Goal: Transaction & Acquisition: Purchase product/service

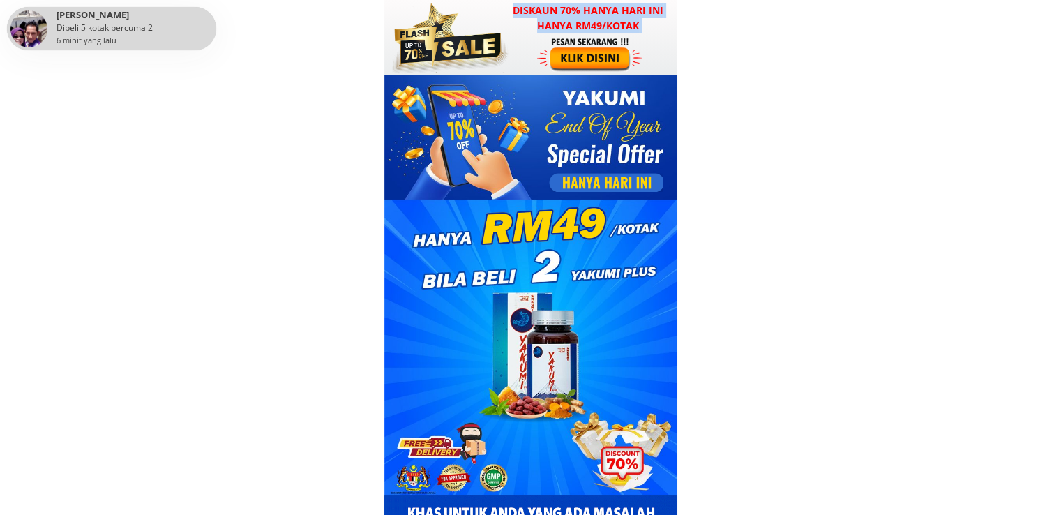
click at [552, 71] on div "Diskaun 70% hanya hari ini hanya RM49/kotak" at bounding box center [530, 37] width 293 height 75
click at [583, 53] on div at bounding box center [591, 54] width 108 height 36
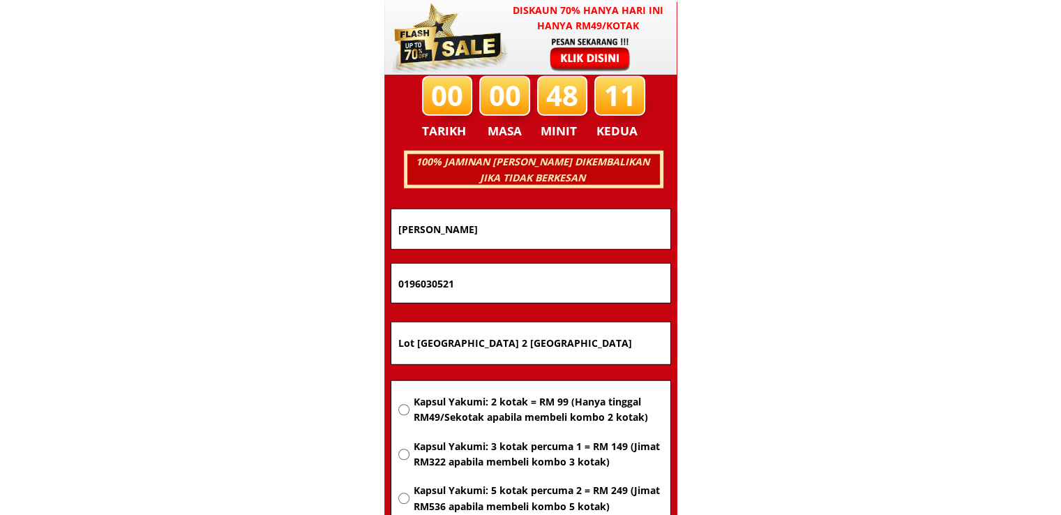
scroll to position [8941, 0]
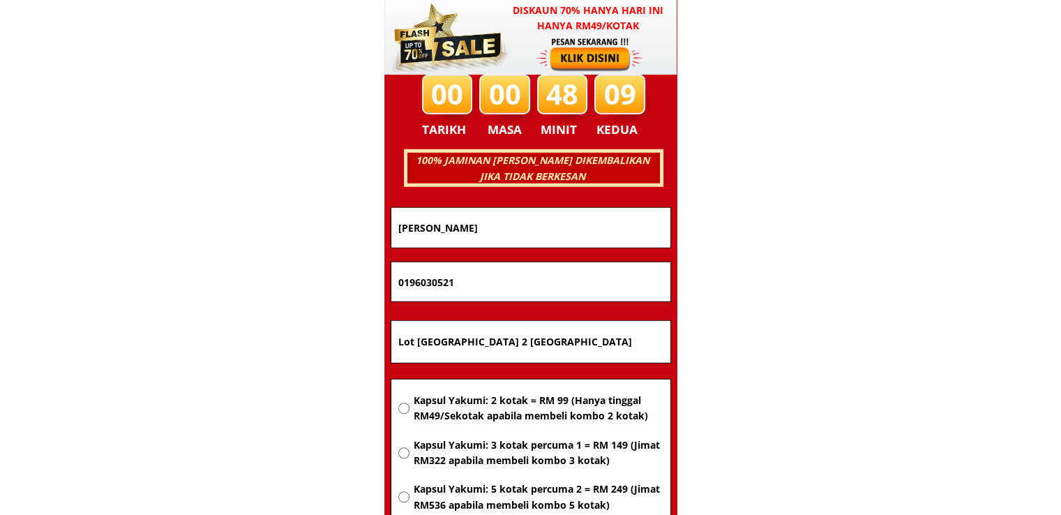
click at [546, 335] on input "Lot 2898 Jln Nangka Kg Tg Mas Batu 2 43900 SEPANG sel" at bounding box center [531, 342] width 272 height 42
paste input "30 kampung [GEOGRAPHIC_DATA][GEOGRAPHIC_DATA]"
type input "30 kampung [GEOGRAPHIC_DATA][GEOGRAPHIC_DATA]"
click at [540, 420] on span "Kapsul Yakumi: 2 kotak = RM 99 (Hanya tinggal RM49/Sekotak apabila membeli komb…" at bounding box center [538, 408] width 250 height 31
radio input "true"
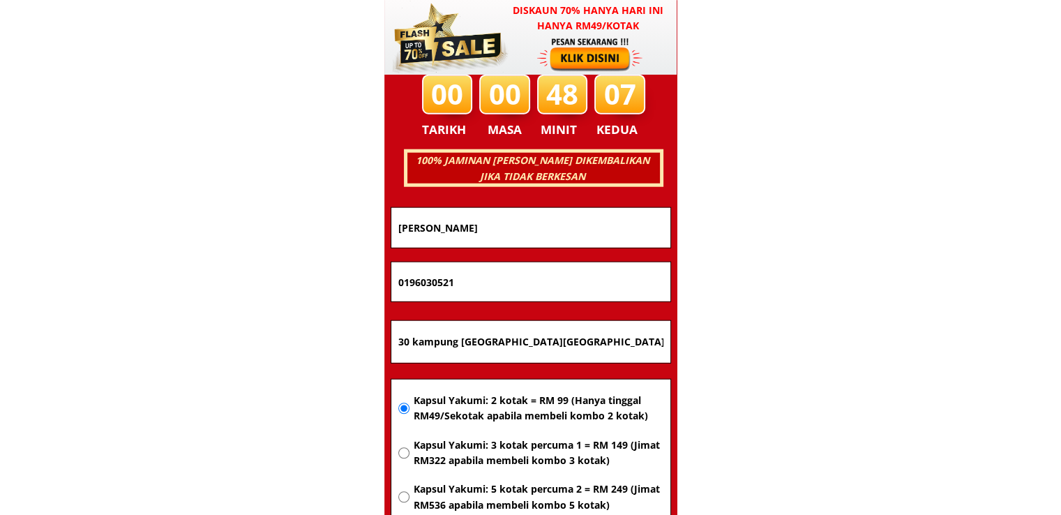
drag, startPoint x: 492, startPoint y: 281, endPoint x: 284, endPoint y: 285, distance: 208.0
paste input "08060317"
type input "0108060317"
drag, startPoint x: 508, startPoint y: 216, endPoint x: 308, endPoint y: 227, distance: 200.5
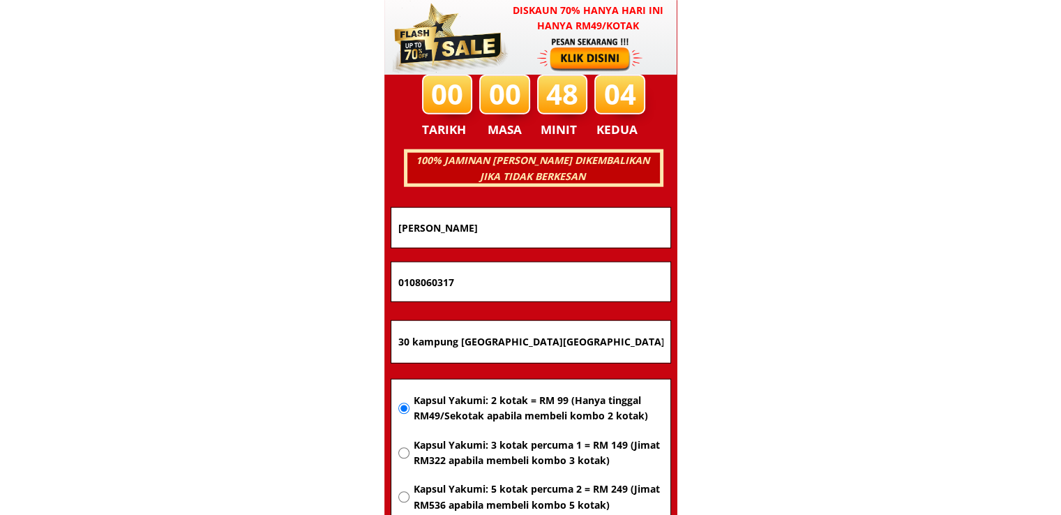
paste input "NoR fazl"
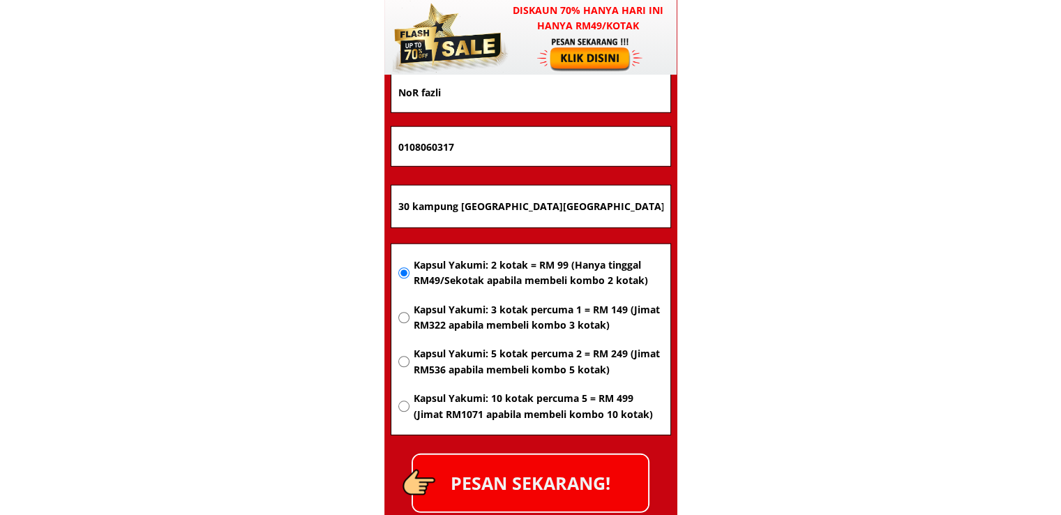
scroll to position [9081, 0]
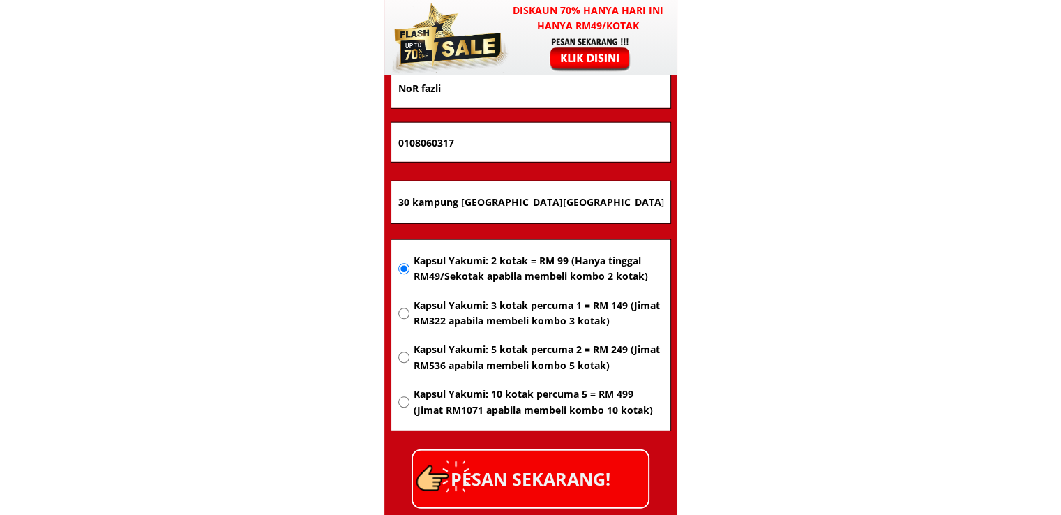
type input "NoR fazli"
click at [587, 465] on p "PESAN SEKARANG!" at bounding box center [530, 479] width 235 height 57
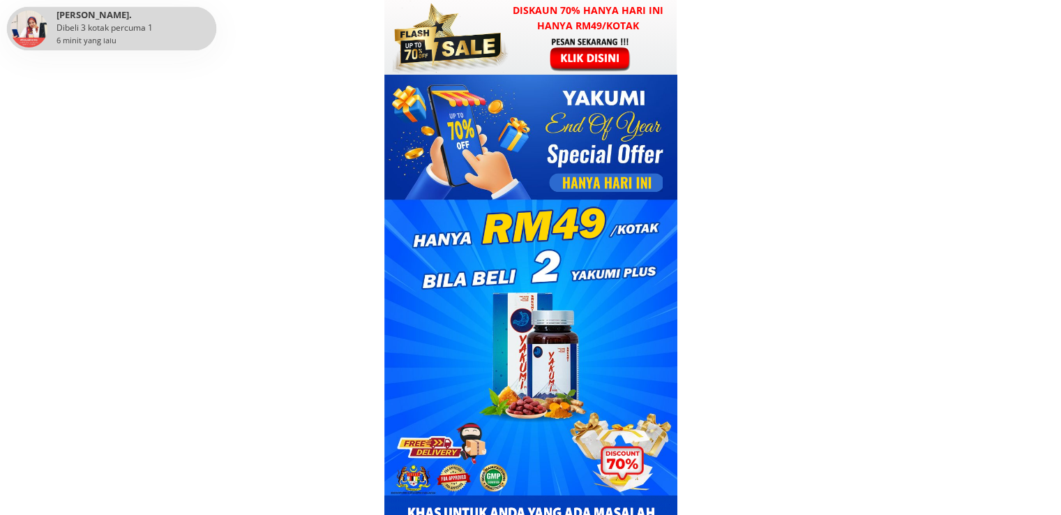
click at [547, 29] on h3 "Diskaun 70% hanya hari ini hanya RM49/kotak" at bounding box center [589, 18] width 178 height 31
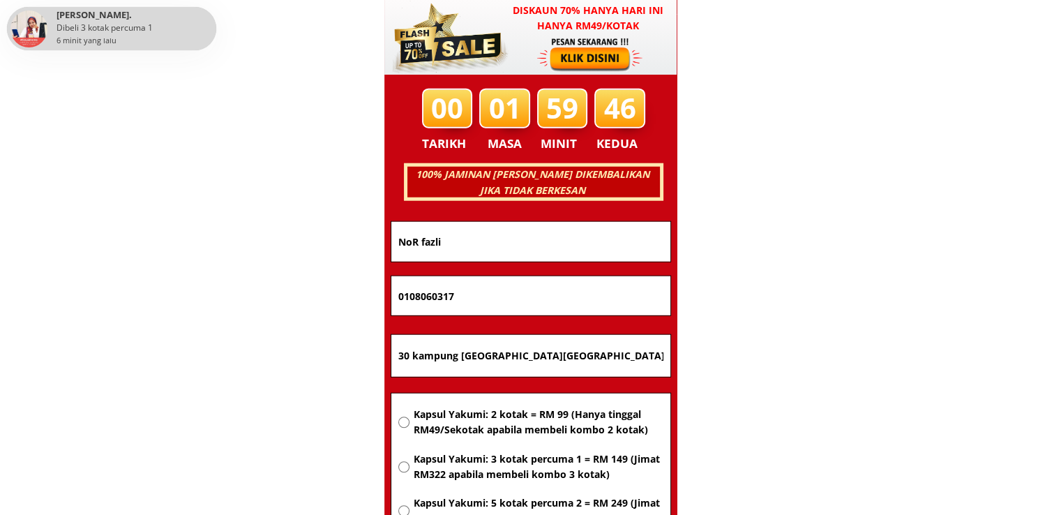
scroll to position [8941, 0]
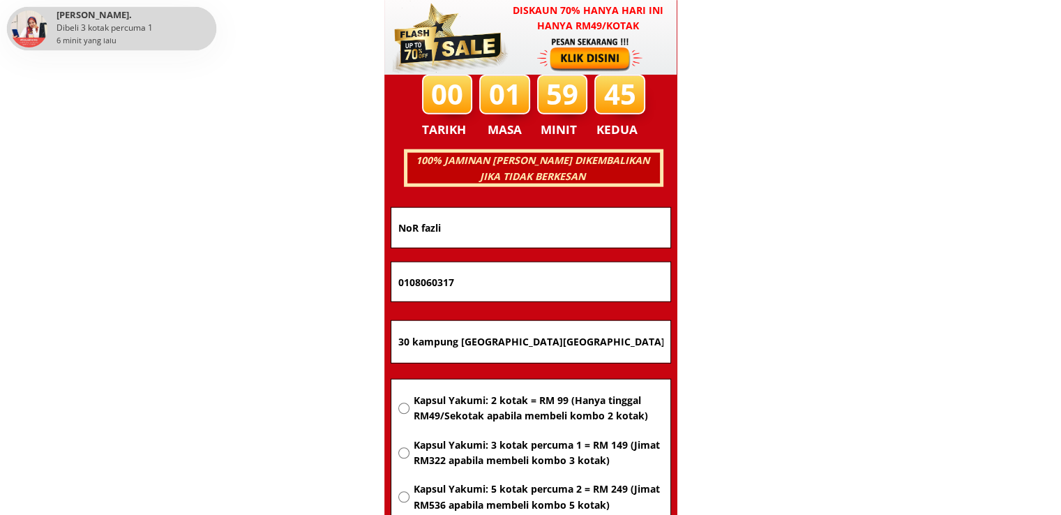
drag, startPoint x: 648, startPoint y: 344, endPoint x: 369, endPoint y: 344, distance: 278.4
paste input "[STREET_ADDRESS]"
type input "[STREET_ADDRESS]"
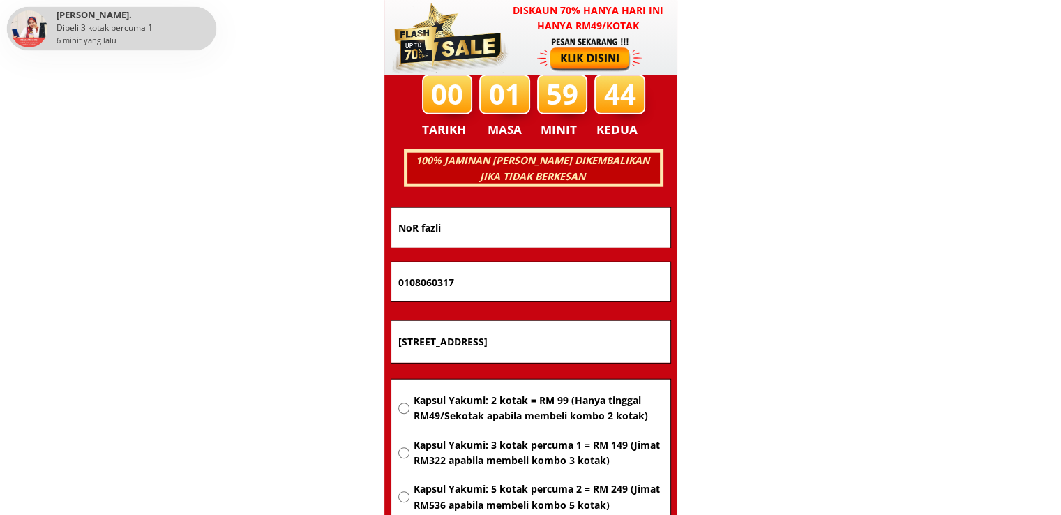
click at [500, 412] on span "Kapsul Yakumi: 2 kotak = RM 99 (Hanya tinggal RM49/Sekotak apabila membeli komb…" at bounding box center [538, 408] width 250 height 31
radio input "true"
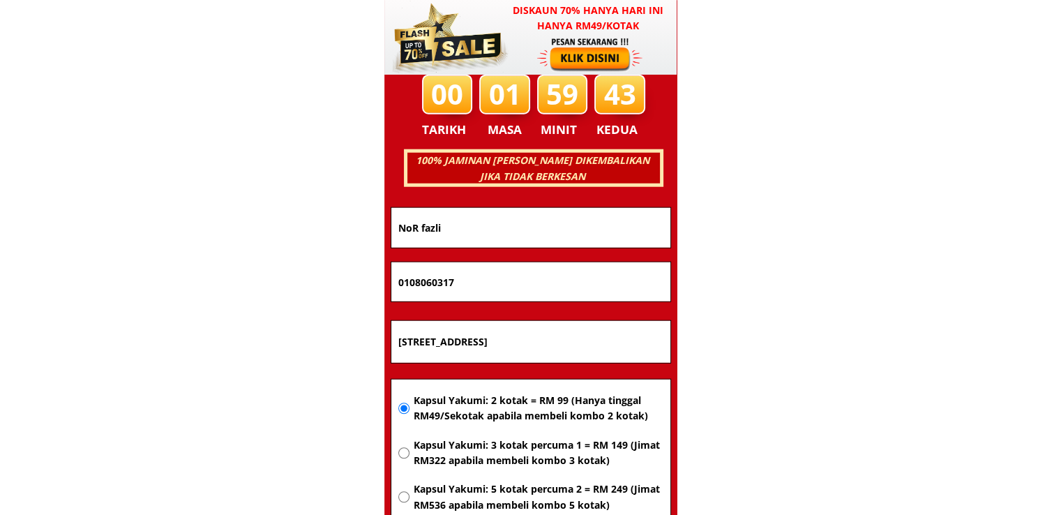
drag, startPoint x: 505, startPoint y: 278, endPoint x: 326, endPoint y: 285, distance: 179.4
paste input "110723893"
type input "01110723893"
drag, startPoint x: 551, startPoint y: 232, endPoint x: 301, endPoint y: 231, distance: 249.8
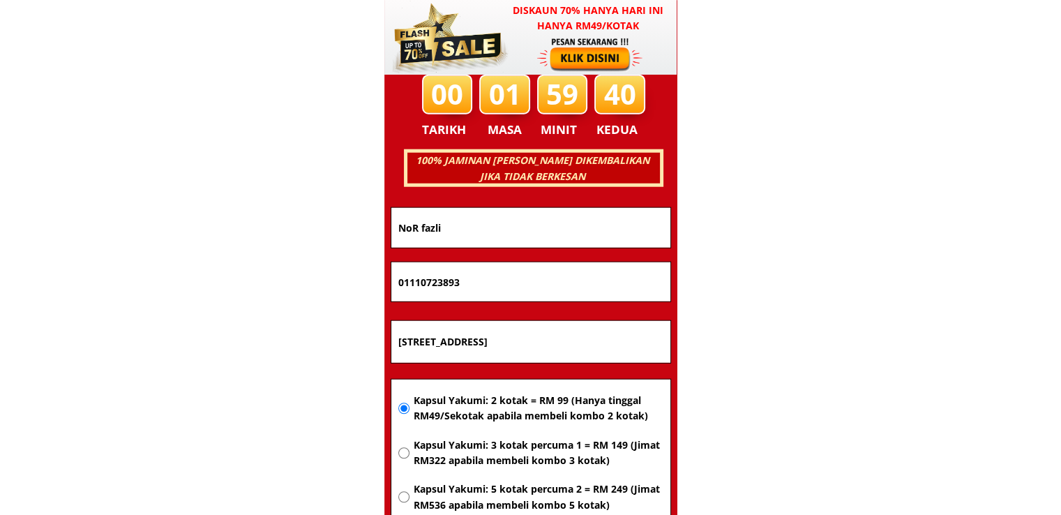
paste input "[PERSON_NAME]"
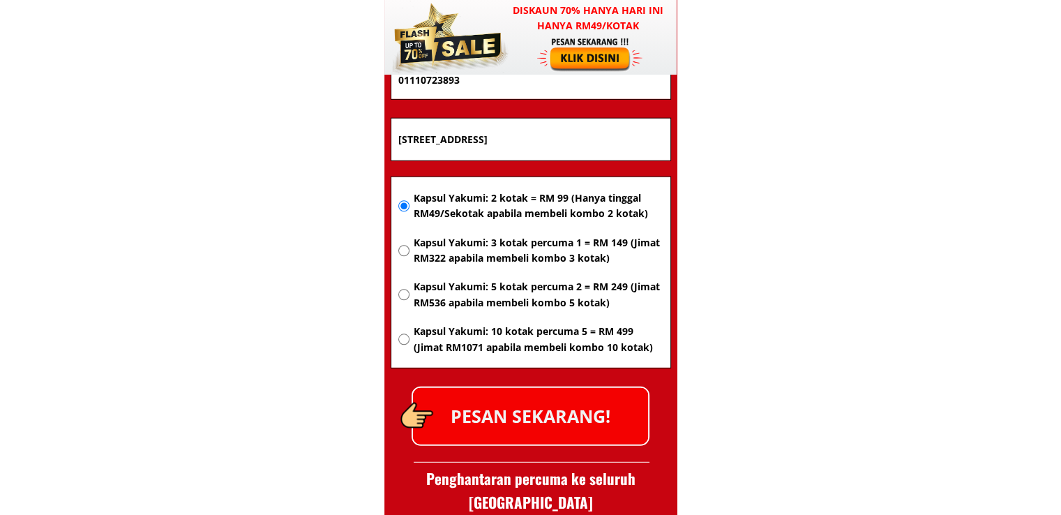
scroll to position [9150, 0]
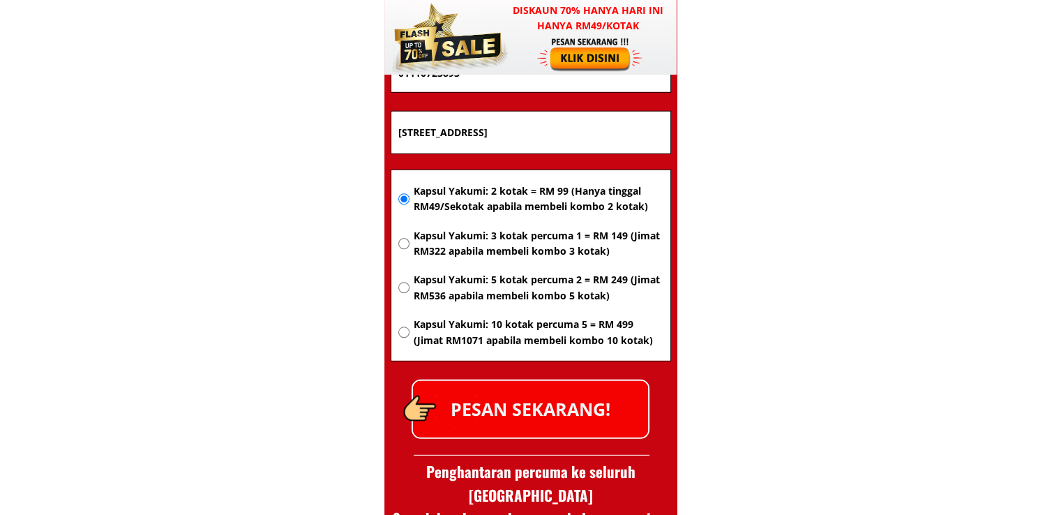
type input "[PERSON_NAME]"
click at [574, 399] on p "PESAN SEKARANG!" at bounding box center [530, 409] width 235 height 57
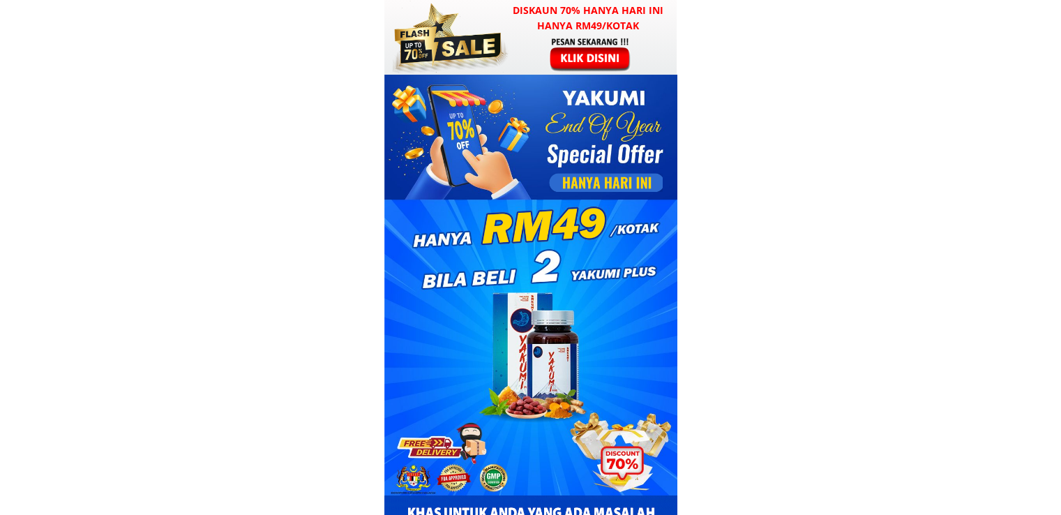
click at [561, 70] on div at bounding box center [591, 54] width 108 height 36
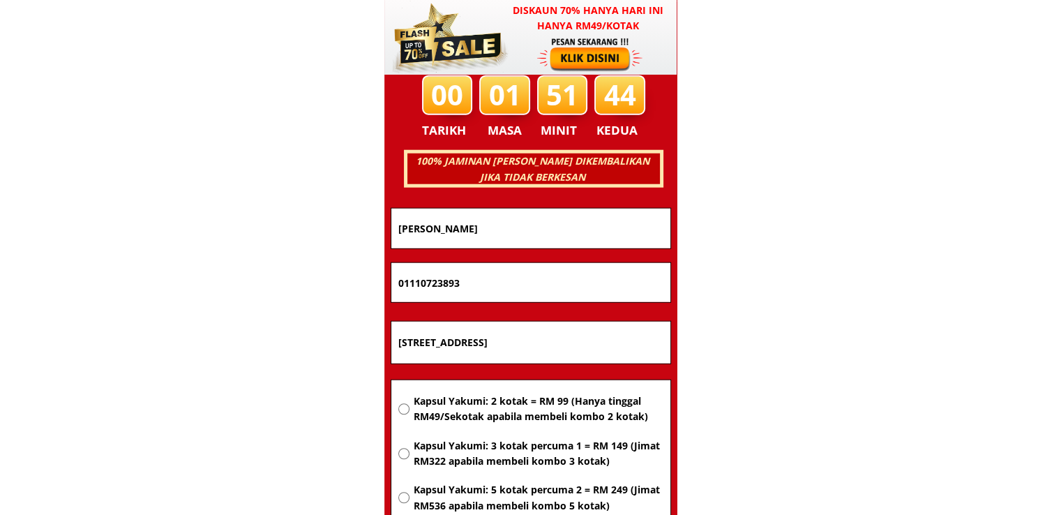
scroll to position [8941, 0]
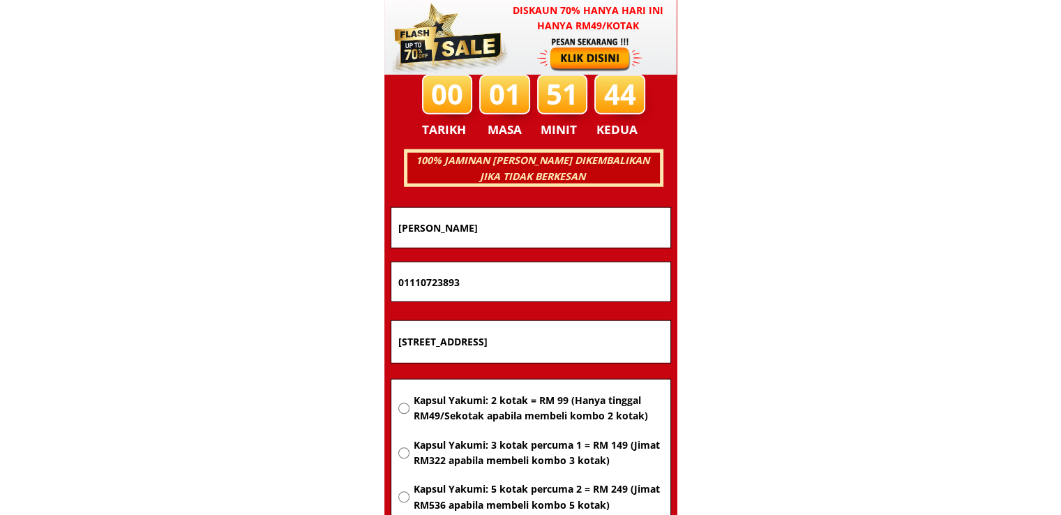
click at [550, 339] on input "[STREET_ADDRESS]" at bounding box center [531, 342] width 272 height 42
paste input "lot 6122 jalan Abdul manan off jalan meru, klang 41050 Klang selangor"
type input "lot 6122 jalan Abdul manan off jalan meru, klang 41050 Klang selangor"
click at [495, 458] on span "Kapsul Yakumi: 3 kotak percuma 1 = RM 149 (Jimat RM322 apabila membeli kombo 3 …" at bounding box center [538, 453] width 250 height 31
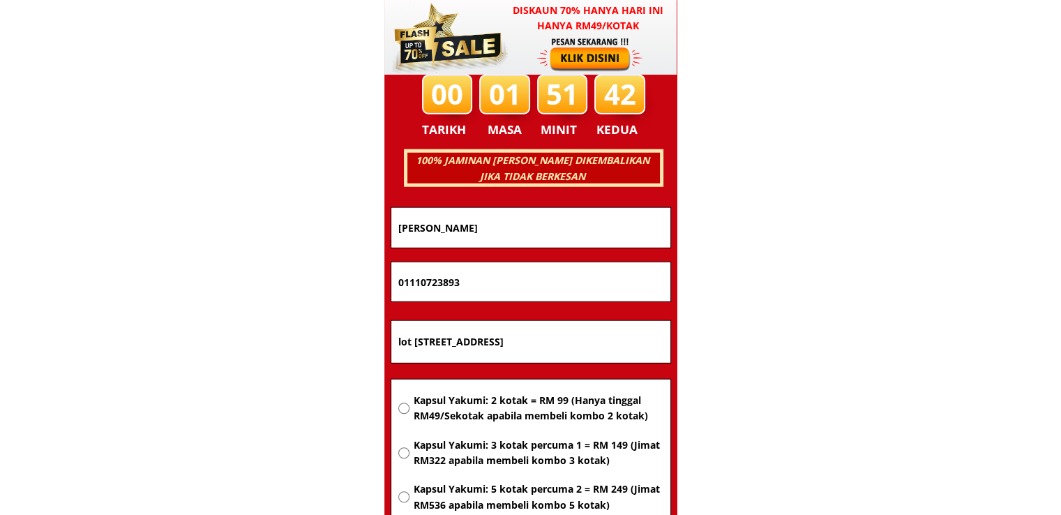
radio input "true"
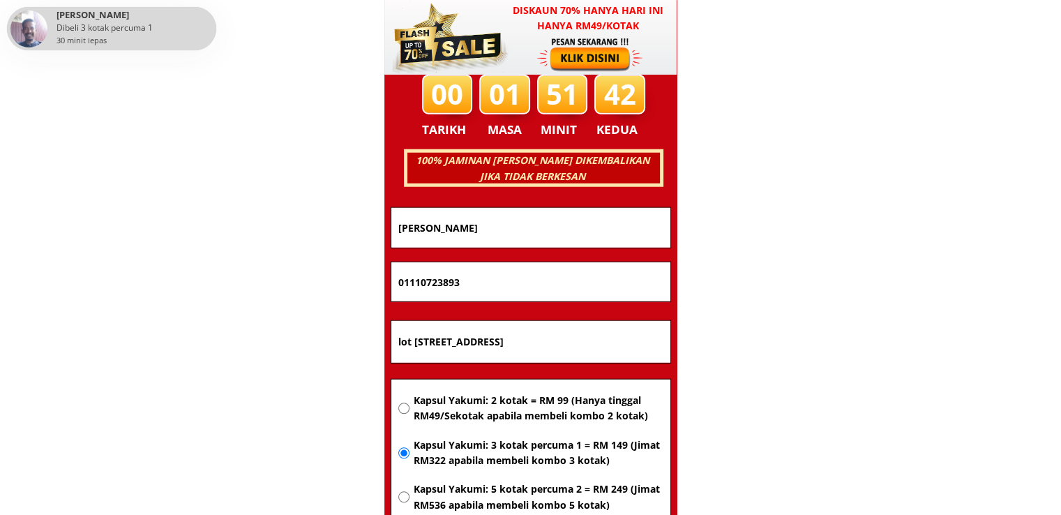
drag, startPoint x: 503, startPoint y: 282, endPoint x: 279, endPoint y: 281, distance: 224.0
paste input "162464924"
type input "162464924"
drag, startPoint x: 530, startPoint y: 222, endPoint x: 290, endPoint y: 223, distance: 240.7
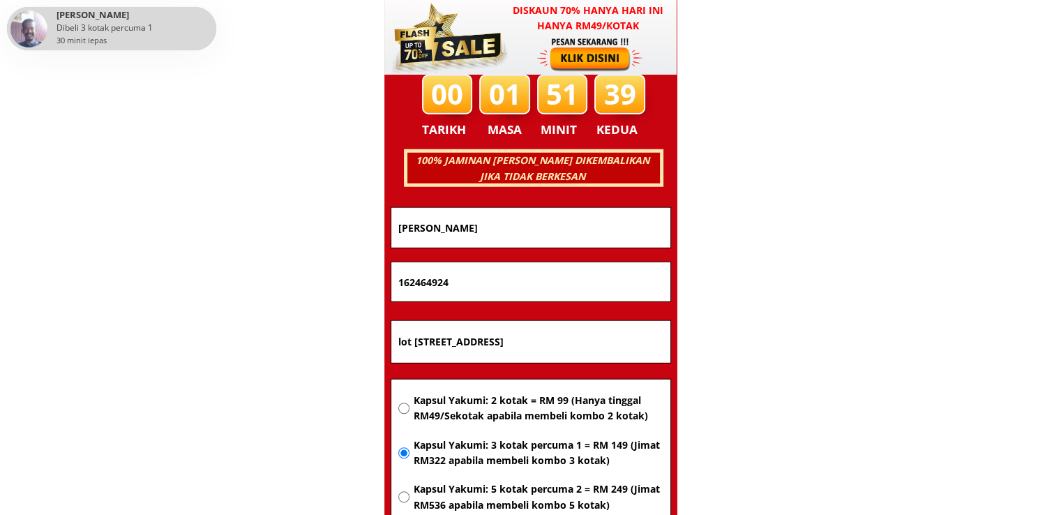
paste input "Md Joynal Joy"
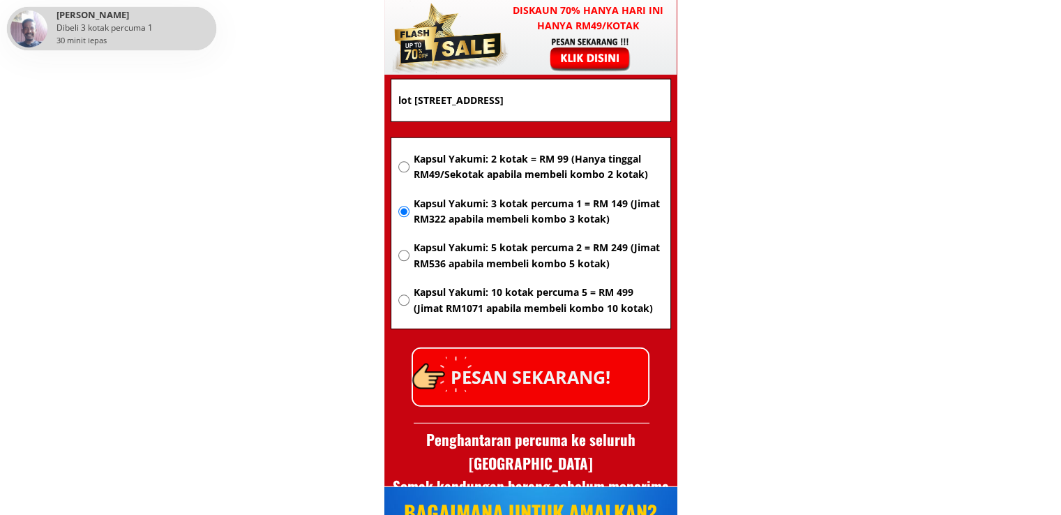
scroll to position [9220, 0]
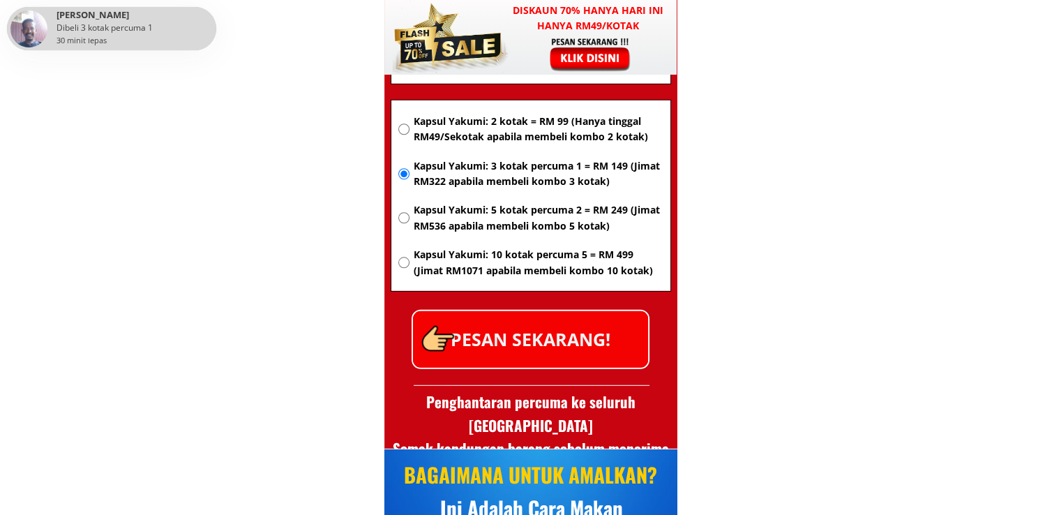
type input "Md Joynal Joy"
click at [603, 350] on p "PESAN SEKARANG!" at bounding box center [530, 339] width 235 height 57
